Goal: Check status: Check status

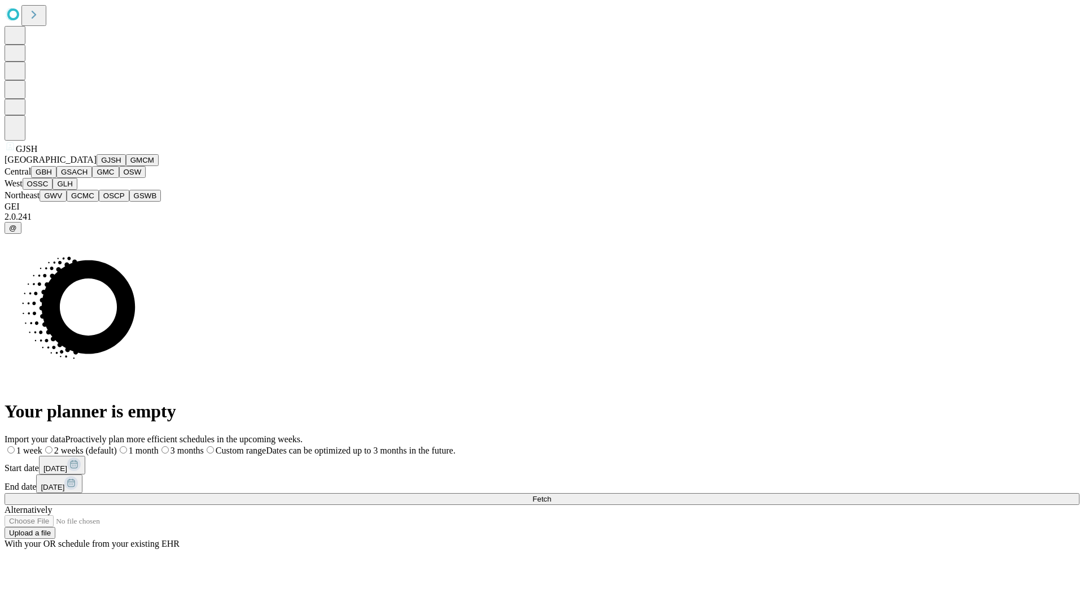
click at [97, 166] on button "GJSH" at bounding box center [111, 160] width 29 height 12
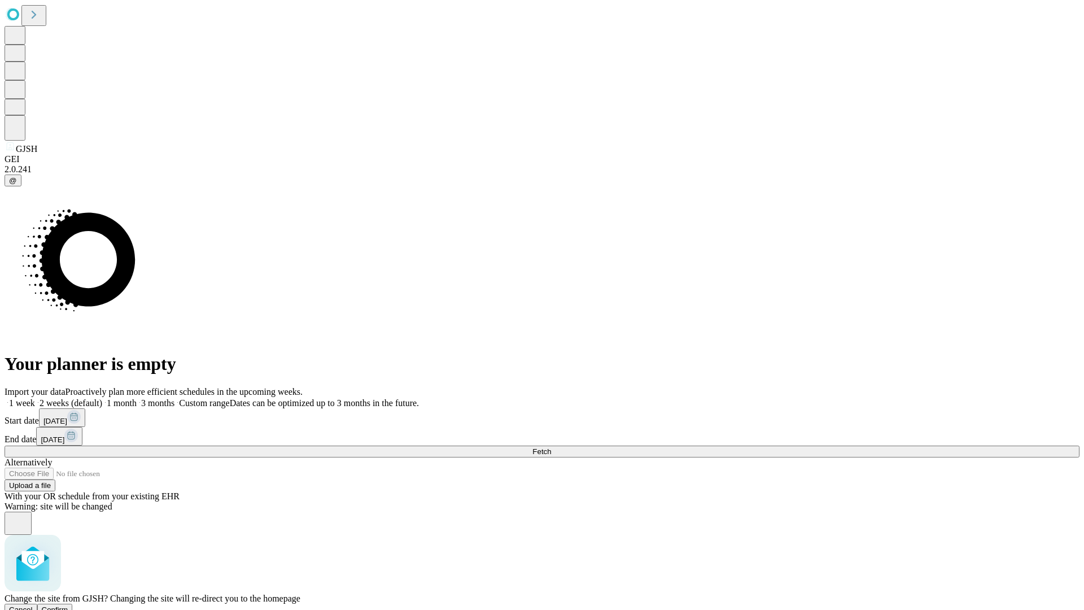
click at [68, 606] on span "Confirm" at bounding box center [55, 610] width 27 height 8
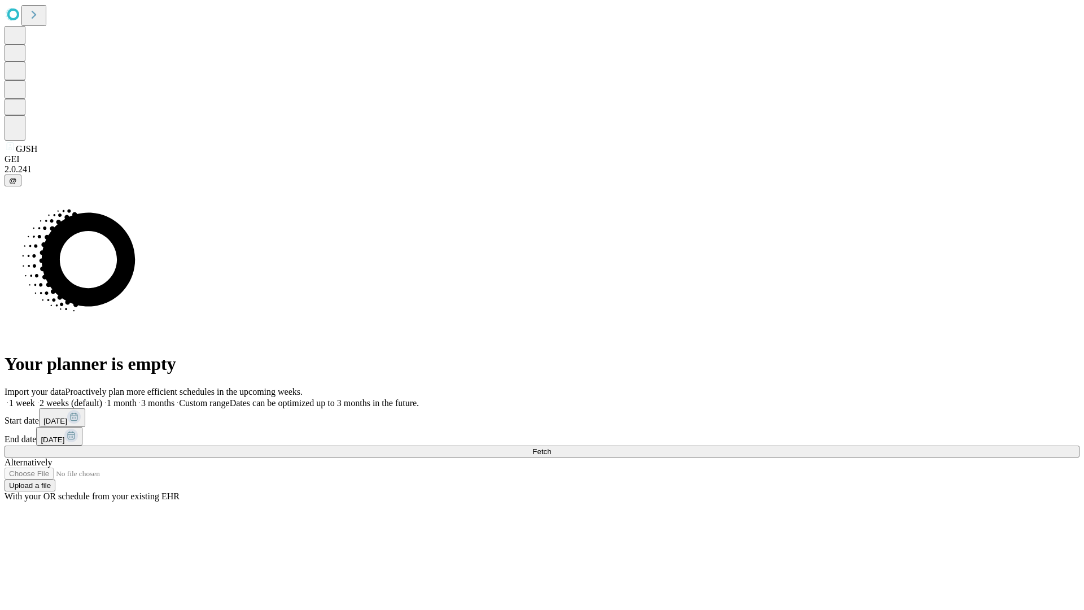
click at [102, 398] on label "2 weeks (default)" at bounding box center [68, 403] width 67 height 10
click at [551, 447] on span "Fetch" at bounding box center [542, 451] width 19 height 8
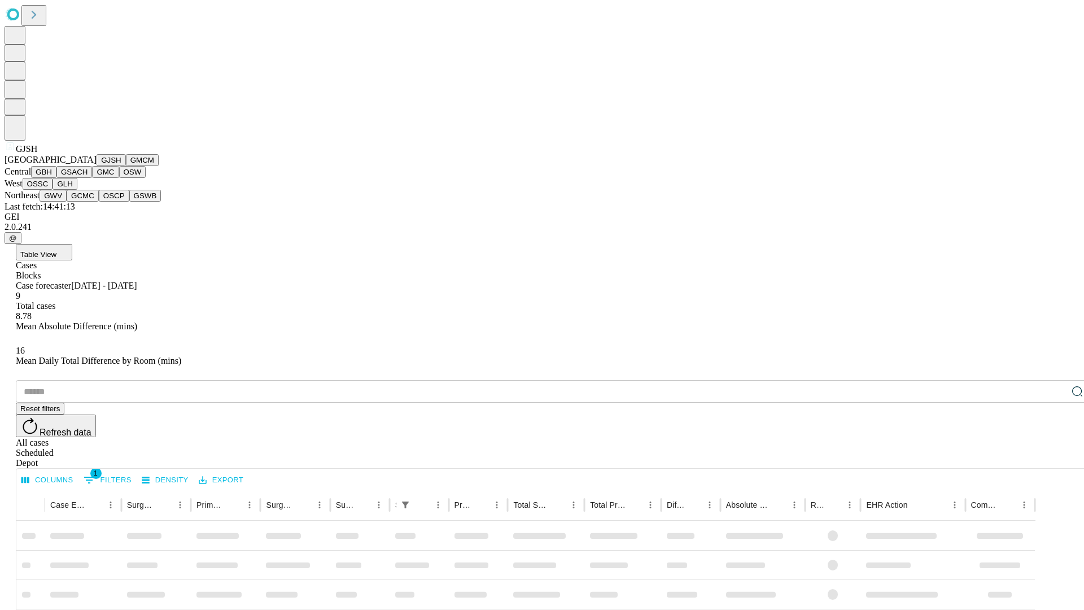
click at [126, 166] on button "GMCM" at bounding box center [142, 160] width 33 height 12
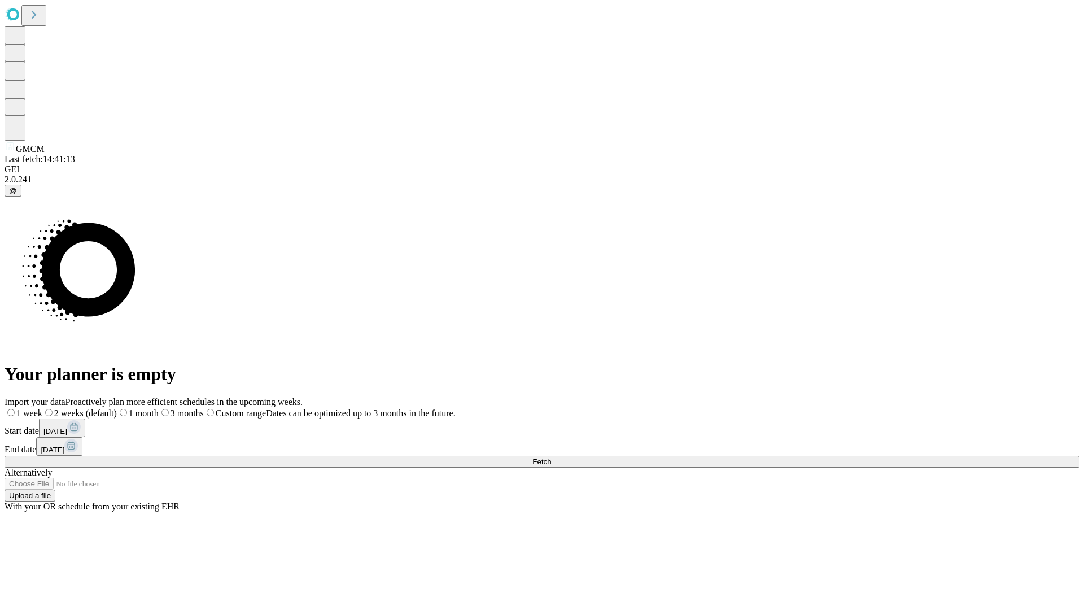
click at [117, 408] on label "2 weeks (default)" at bounding box center [79, 413] width 75 height 10
click at [551, 458] on span "Fetch" at bounding box center [542, 462] width 19 height 8
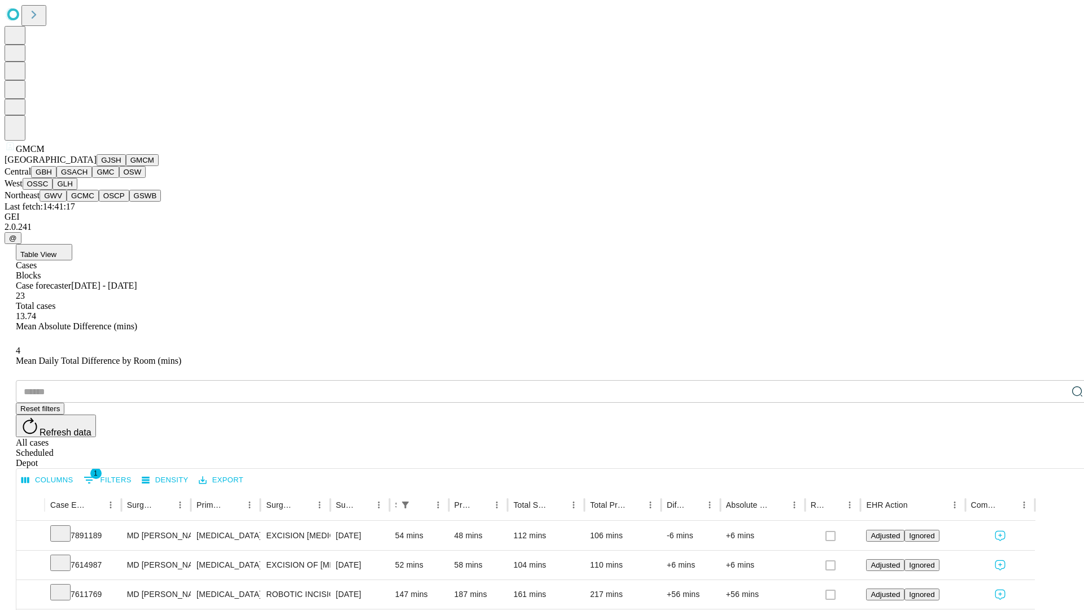
click at [56, 178] on button "GBH" at bounding box center [43, 172] width 25 height 12
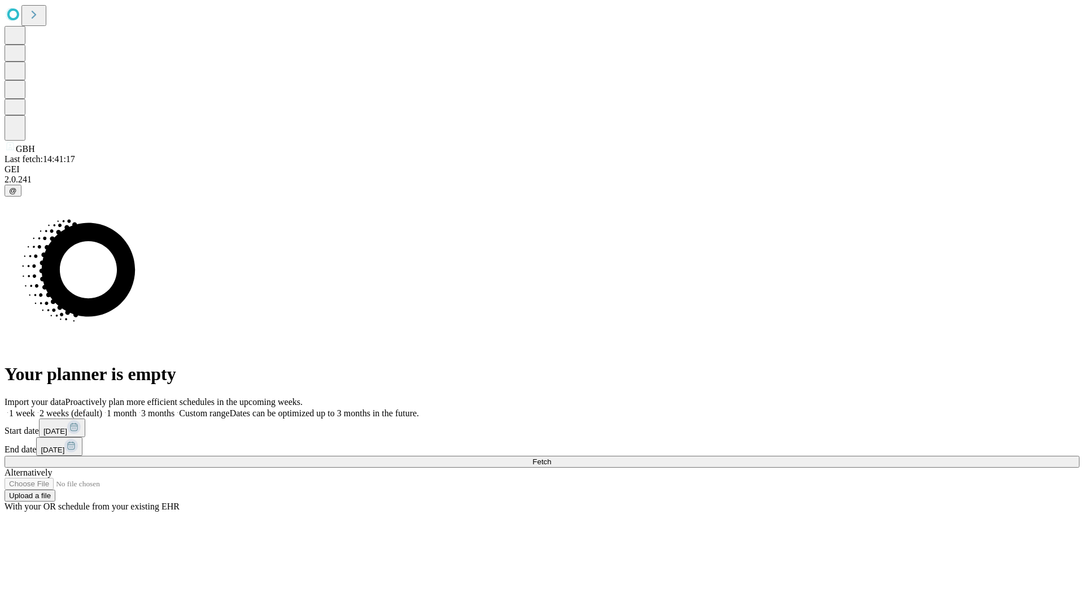
click at [102, 408] on label "2 weeks (default)" at bounding box center [68, 413] width 67 height 10
click at [551, 458] on span "Fetch" at bounding box center [542, 462] width 19 height 8
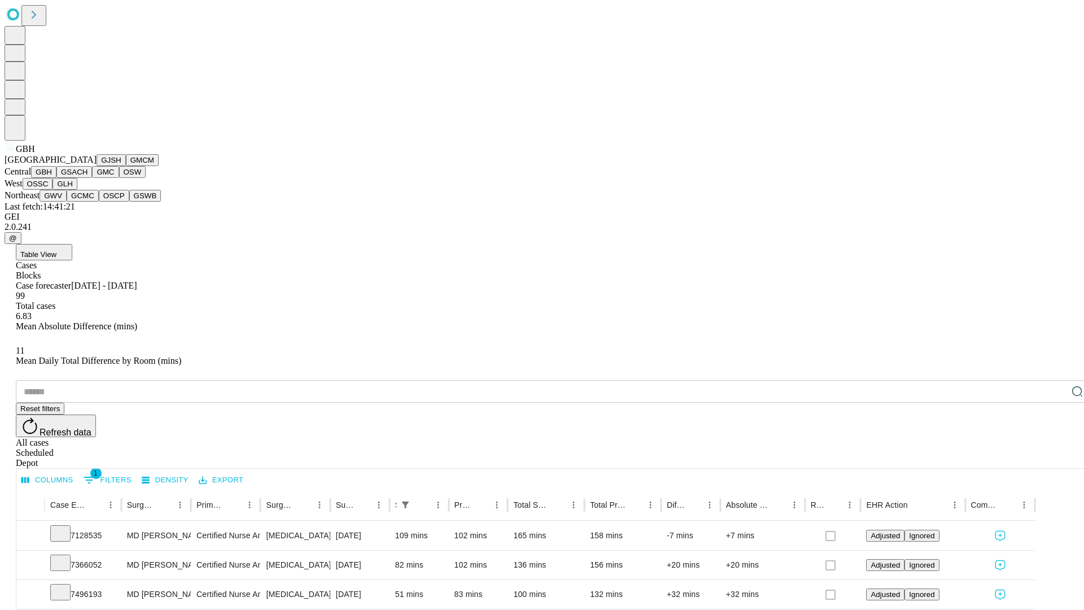
click at [88, 178] on button "GSACH" at bounding box center [74, 172] width 36 height 12
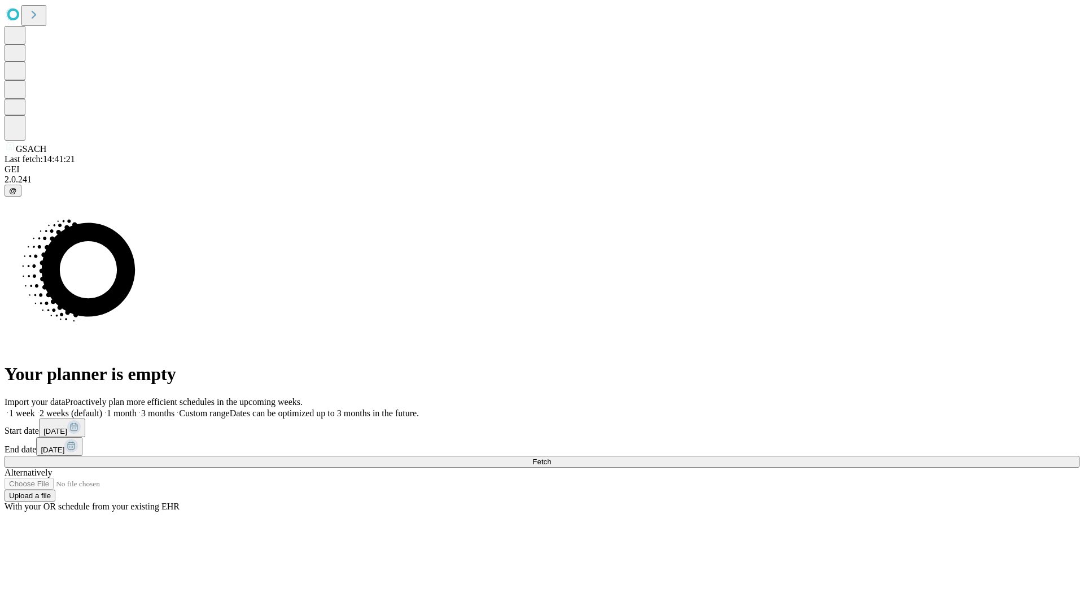
click at [102, 408] on label "2 weeks (default)" at bounding box center [68, 413] width 67 height 10
click at [551, 458] on span "Fetch" at bounding box center [542, 462] width 19 height 8
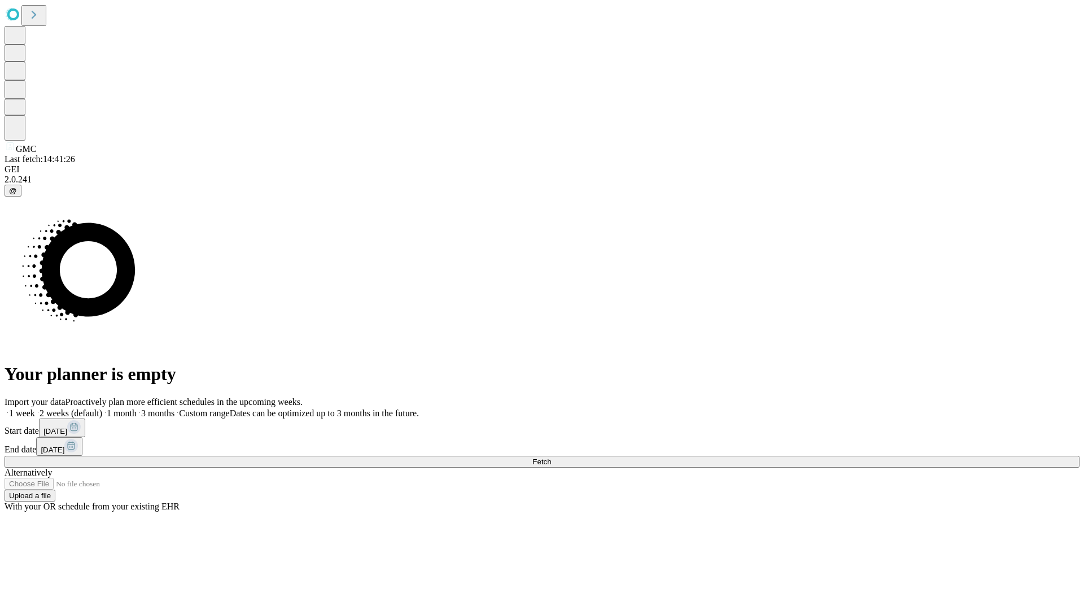
click at [102, 408] on label "2 weeks (default)" at bounding box center [68, 413] width 67 height 10
click at [551, 458] on span "Fetch" at bounding box center [542, 462] width 19 height 8
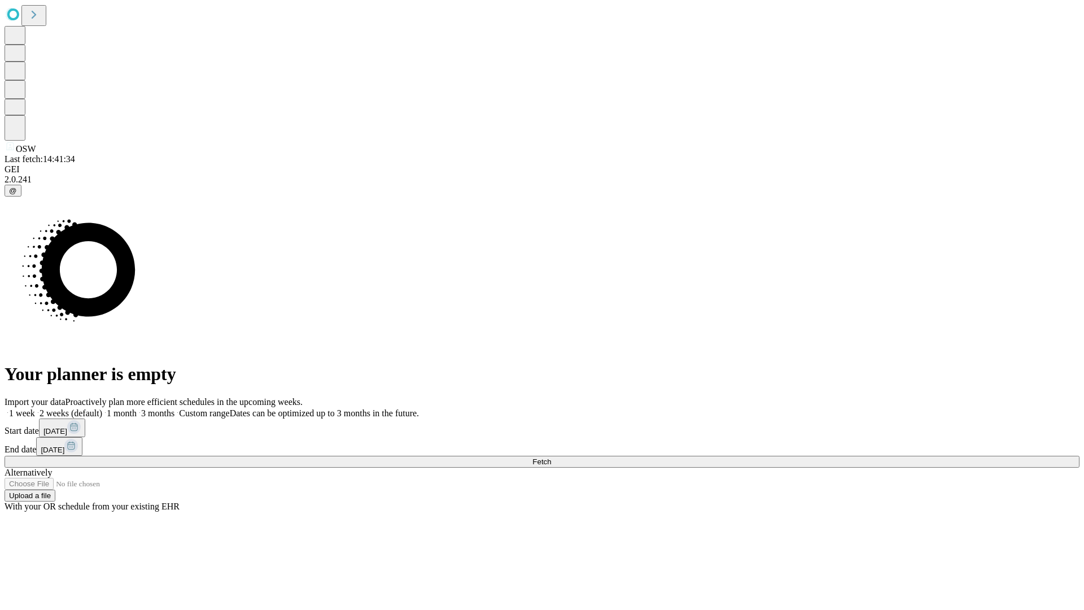
click at [102, 408] on label "2 weeks (default)" at bounding box center [68, 413] width 67 height 10
click at [551, 458] on span "Fetch" at bounding box center [542, 462] width 19 height 8
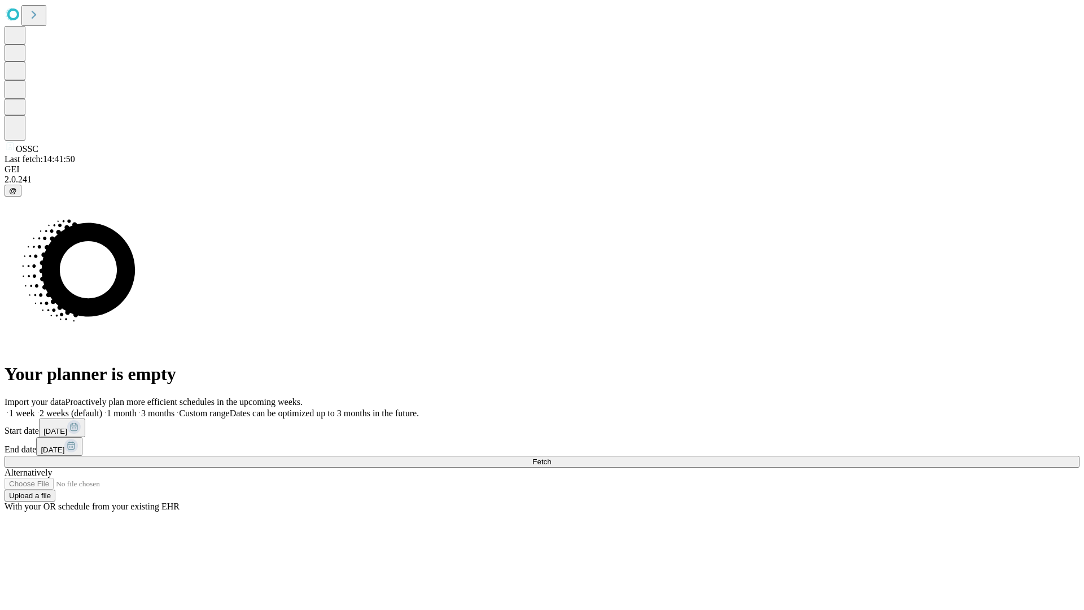
click at [551, 458] on span "Fetch" at bounding box center [542, 462] width 19 height 8
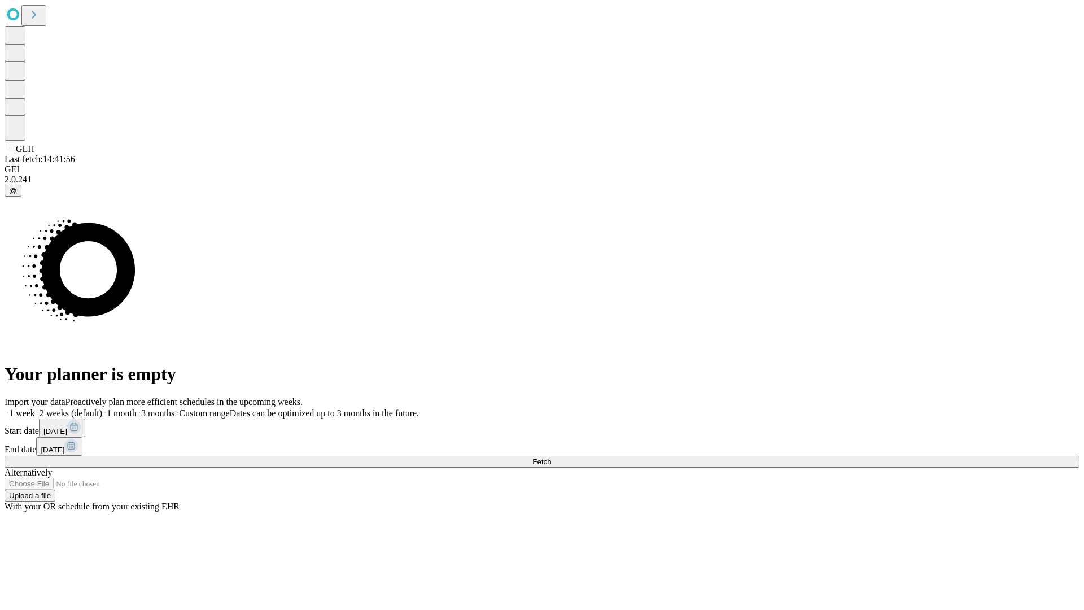
click at [102, 408] on label "2 weeks (default)" at bounding box center [68, 413] width 67 height 10
click at [551, 458] on span "Fetch" at bounding box center [542, 462] width 19 height 8
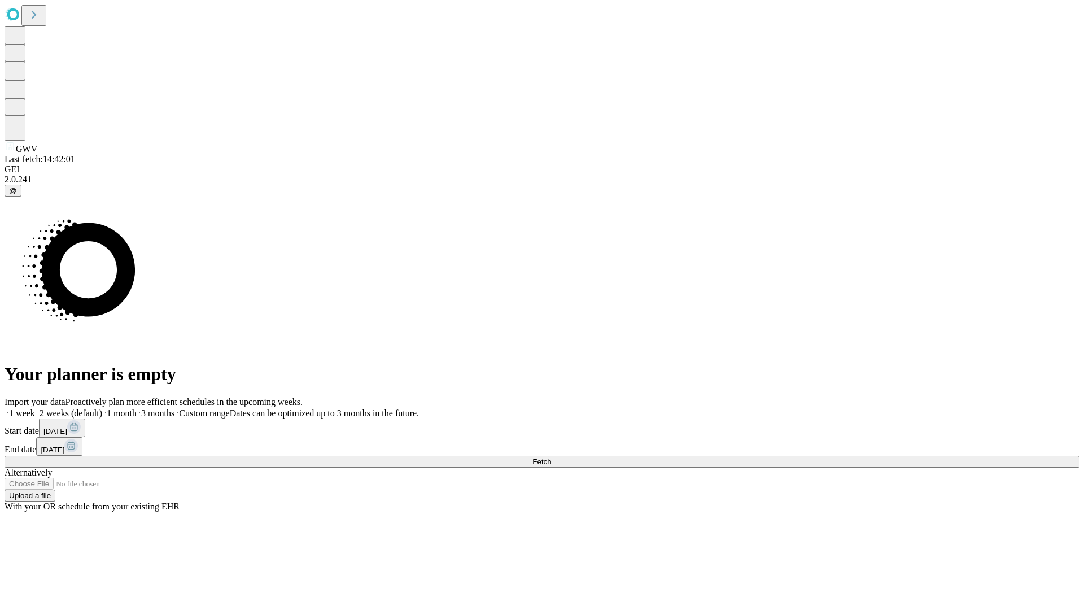
click at [102, 408] on label "2 weeks (default)" at bounding box center [68, 413] width 67 height 10
click at [551, 458] on span "Fetch" at bounding box center [542, 462] width 19 height 8
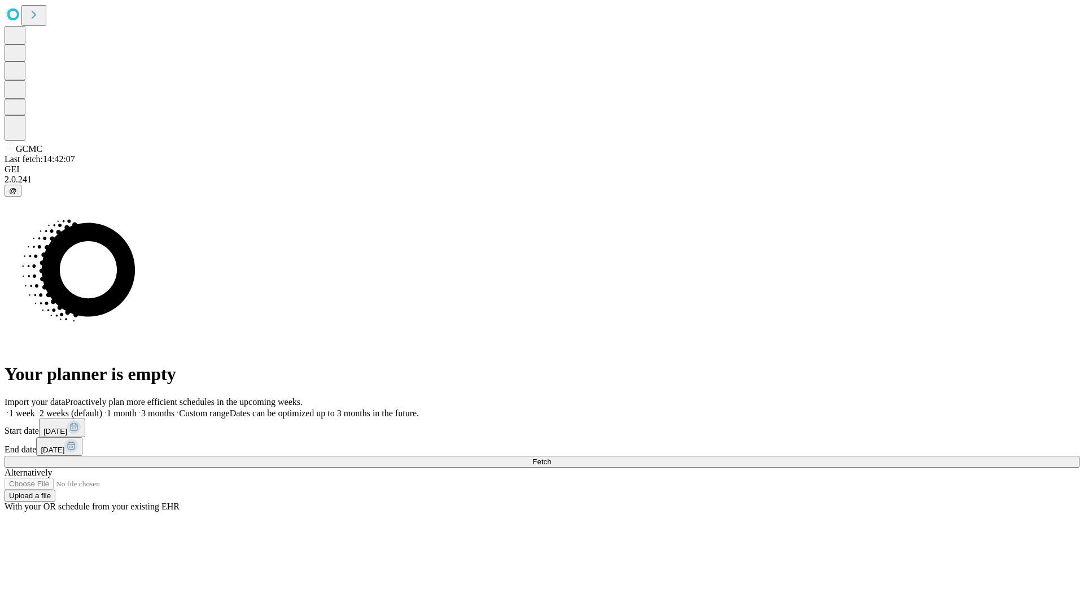
click at [102, 408] on label "2 weeks (default)" at bounding box center [68, 413] width 67 height 10
click at [551, 458] on span "Fetch" at bounding box center [542, 462] width 19 height 8
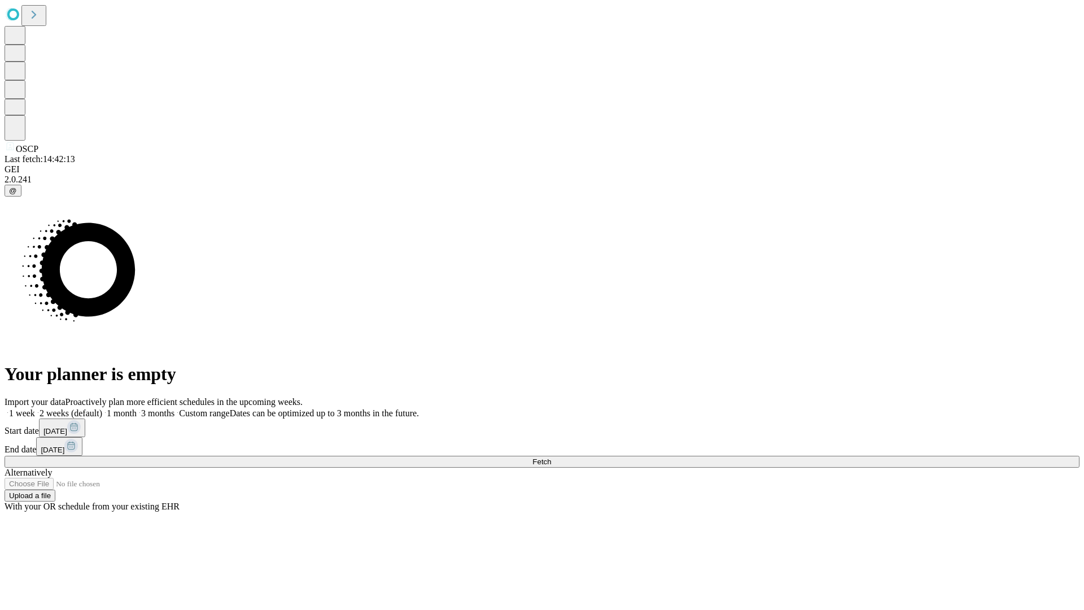
click at [102, 408] on label "2 weeks (default)" at bounding box center [68, 413] width 67 height 10
click at [551, 458] on span "Fetch" at bounding box center [542, 462] width 19 height 8
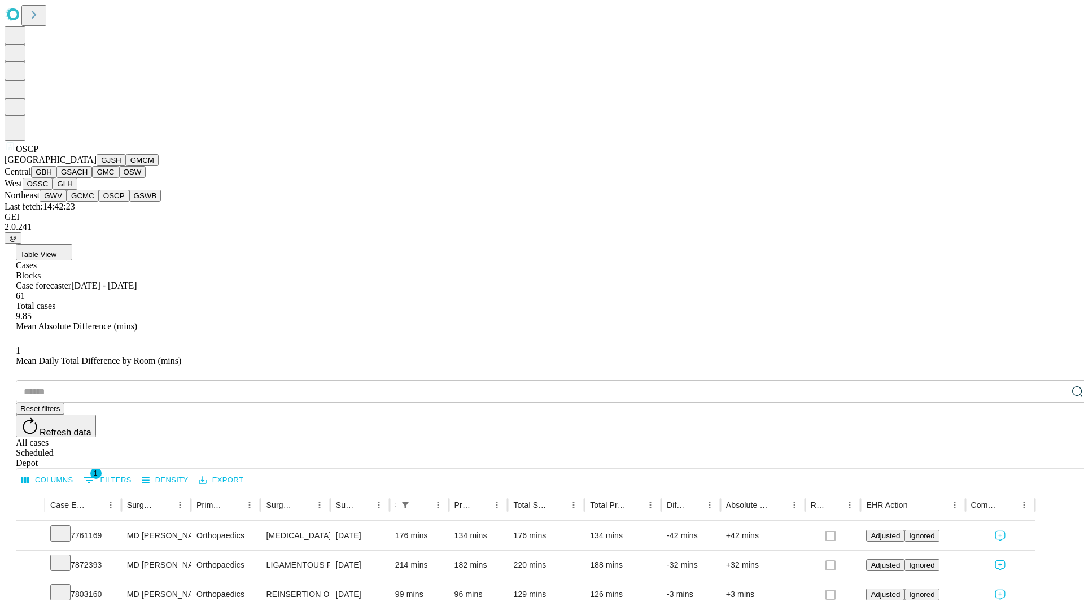
click at [129, 202] on button "GSWB" at bounding box center [145, 196] width 32 height 12
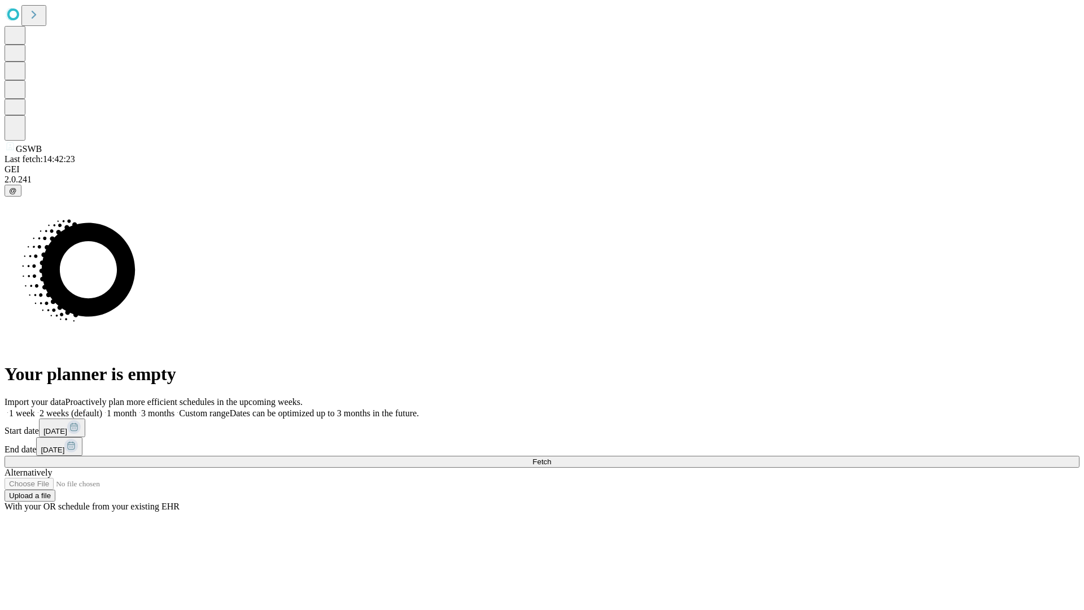
click at [102, 408] on label "2 weeks (default)" at bounding box center [68, 413] width 67 height 10
click at [551, 458] on span "Fetch" at bounding box center [542, 462] width 19 height 8
